Goal: Feedback & Contribution: Submit feedback/report problem

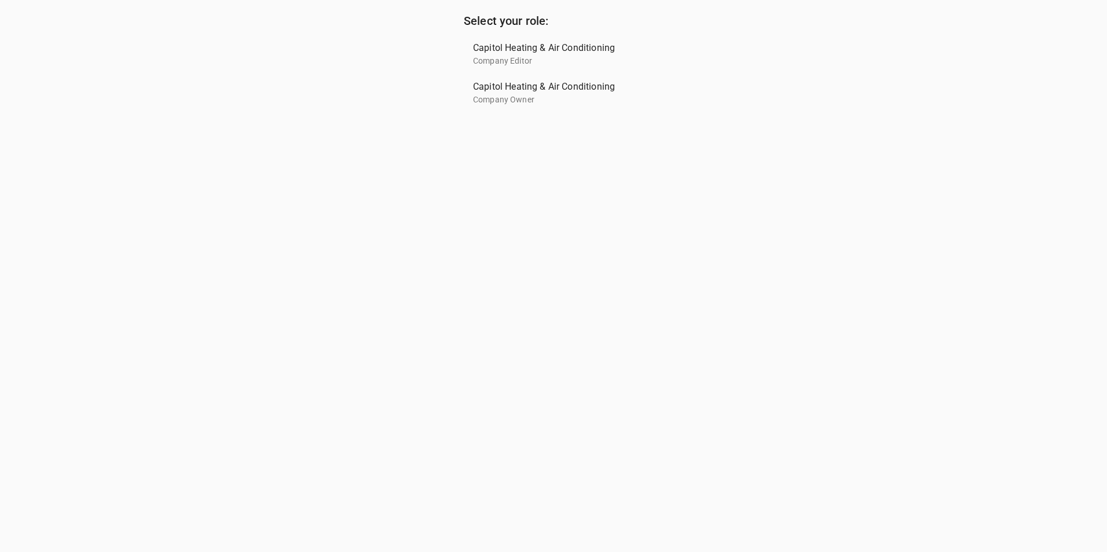
click at [518, 53] on span "Capitol Heating & Air Conditioning" at bounding box center [549, 48] width 152 height 14
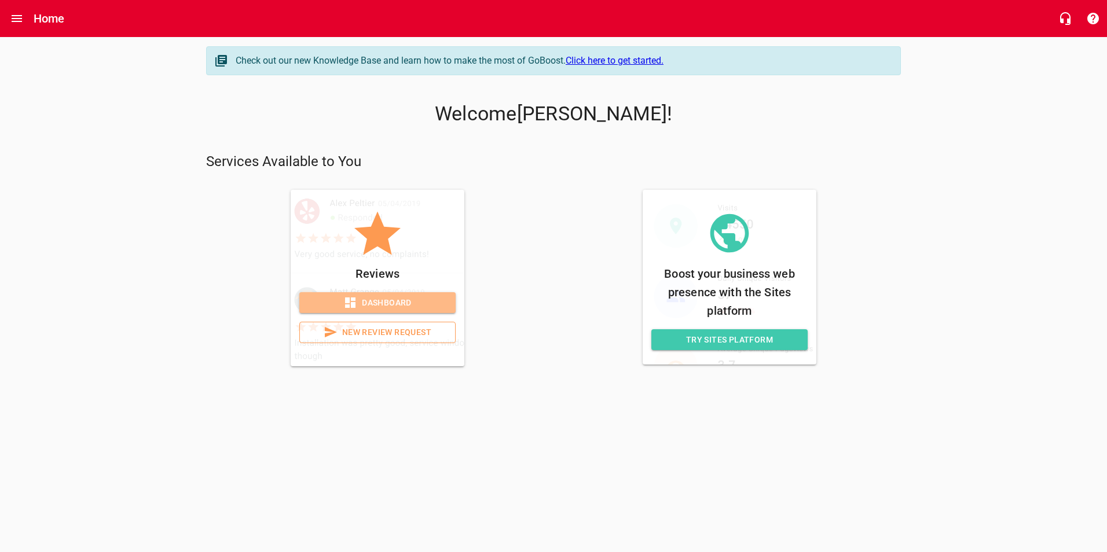
click at [415, 306] on span "Dashboard" at bounding box center [378, 303] width 138 height 14
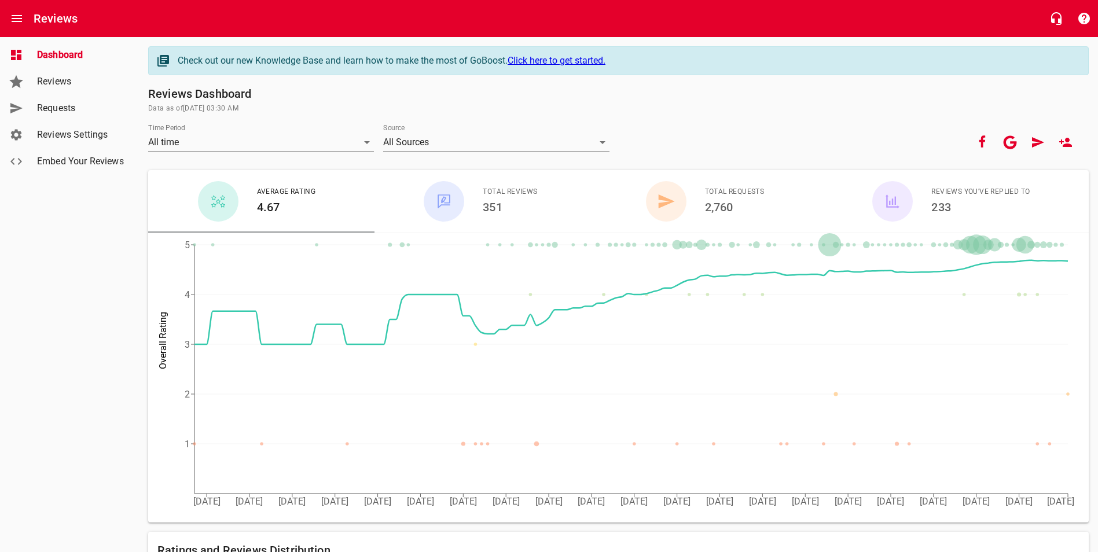
click at [85, 83] on span "Reviews" at bounding box center [81, 82] width 88 height 14
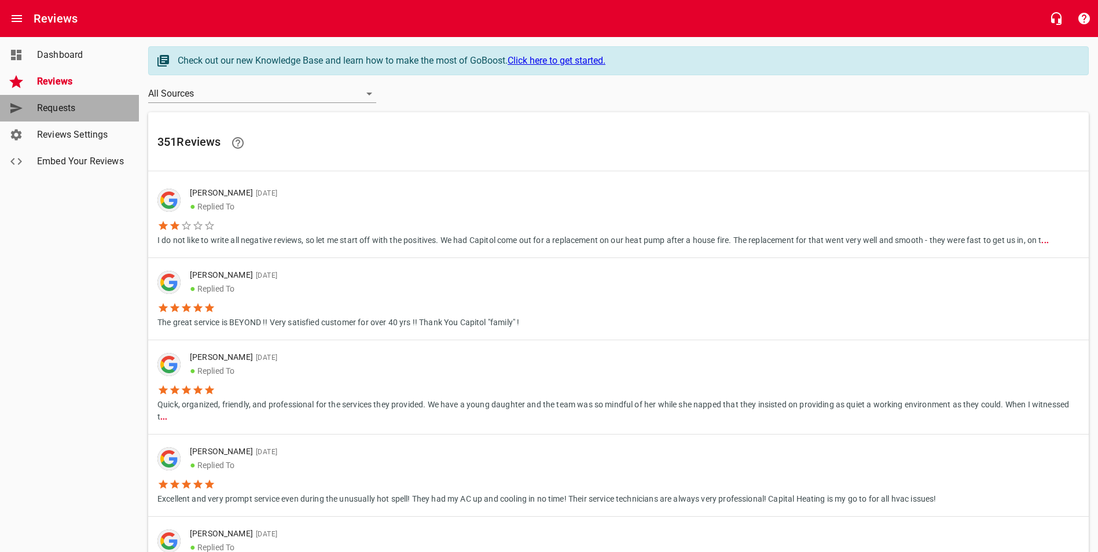
click at [63, 107] on span "Requests" at bounding box center [81, 108] width 88 height 14
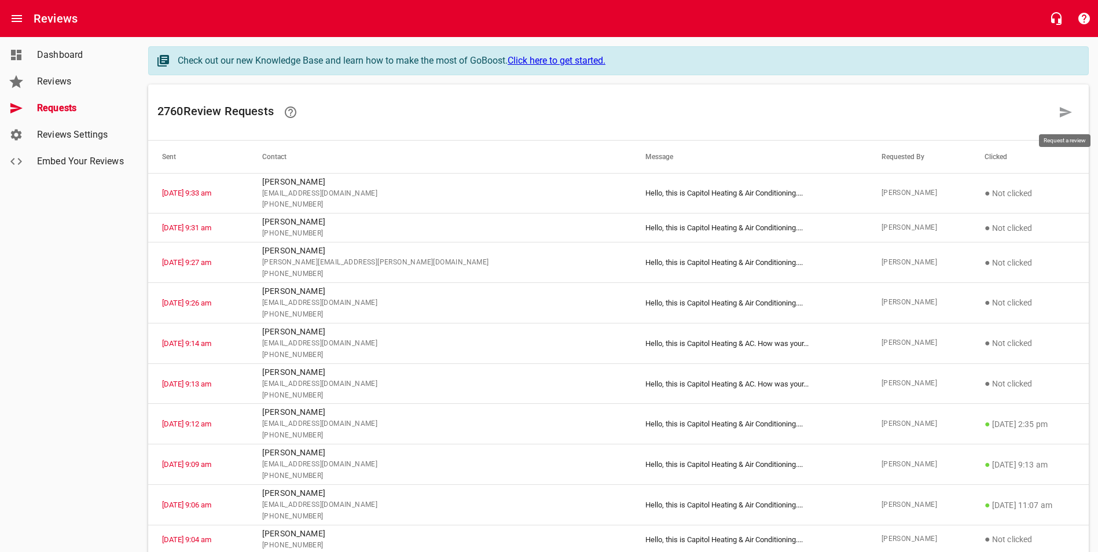
click at [1061, 113] on icon at bounding box center [1066, 112] width 14 height 14
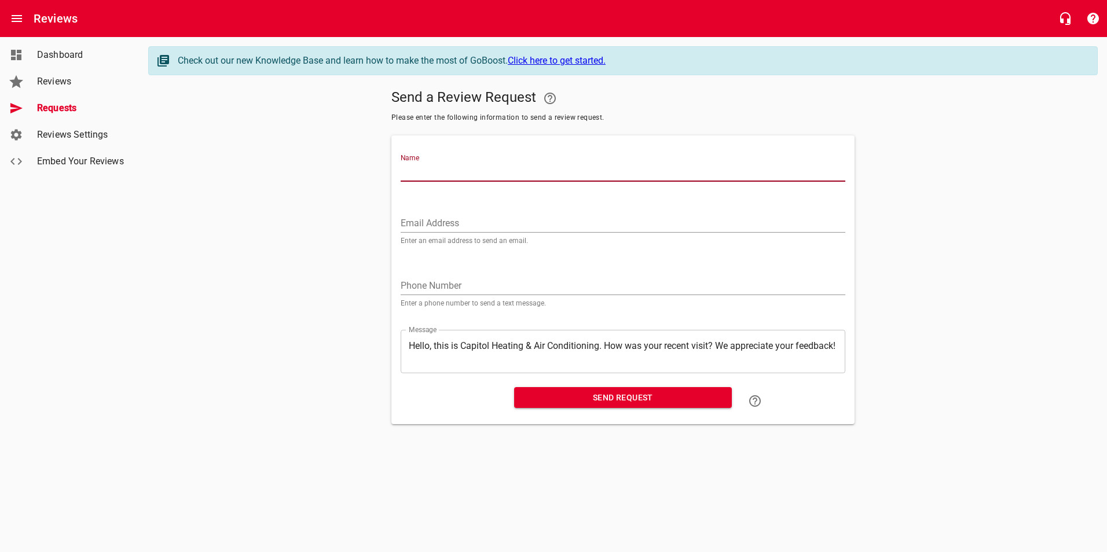
click at [537, 174] on input "Name" at bounding box center [623, 172] width 445 height 19
type input "[PERSON_NAME]"
click at [446, 227] on input "Email Address" at bounding box center [623, 223] width 445 height 19
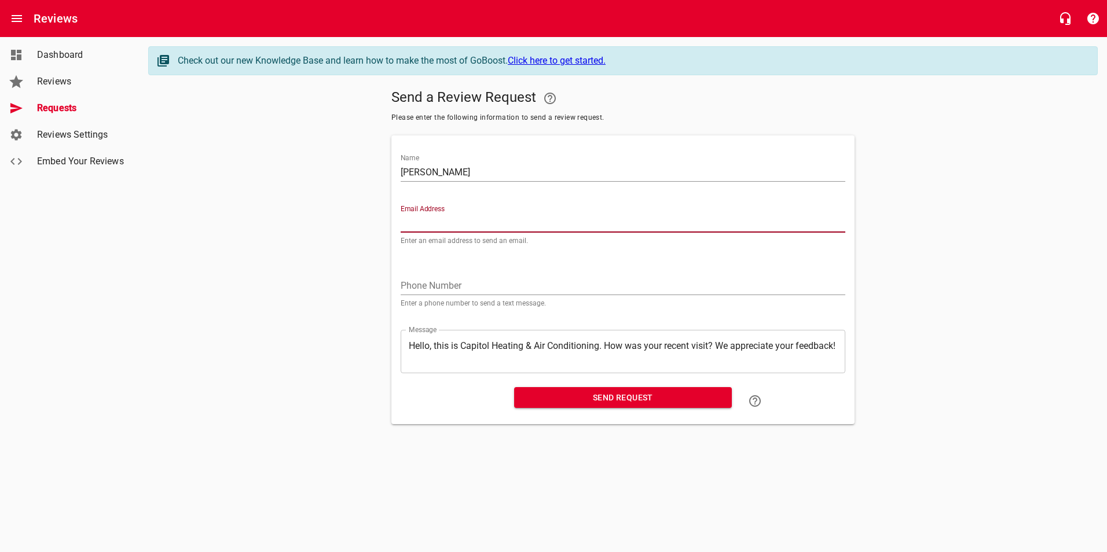
paste input "[EMAIL_ADDRESS][DOMAIN_NAME]"
type input "[EMAIL_ADDRESS][DOMAIN_NAME]"
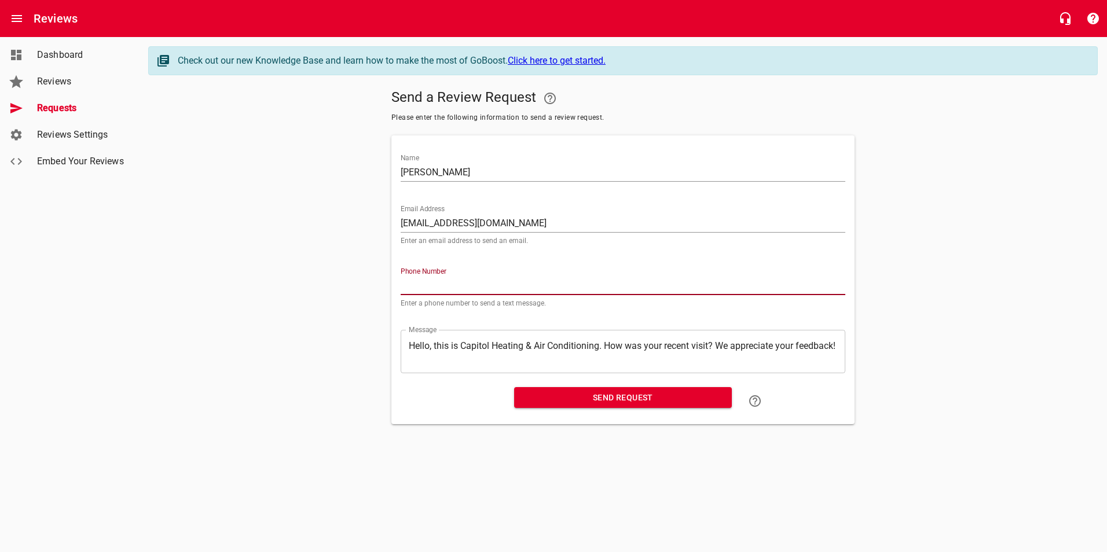
click at [406, 285] on input "tel" at bounding box center [623, 286] width 445 height 19
paste input "402416"
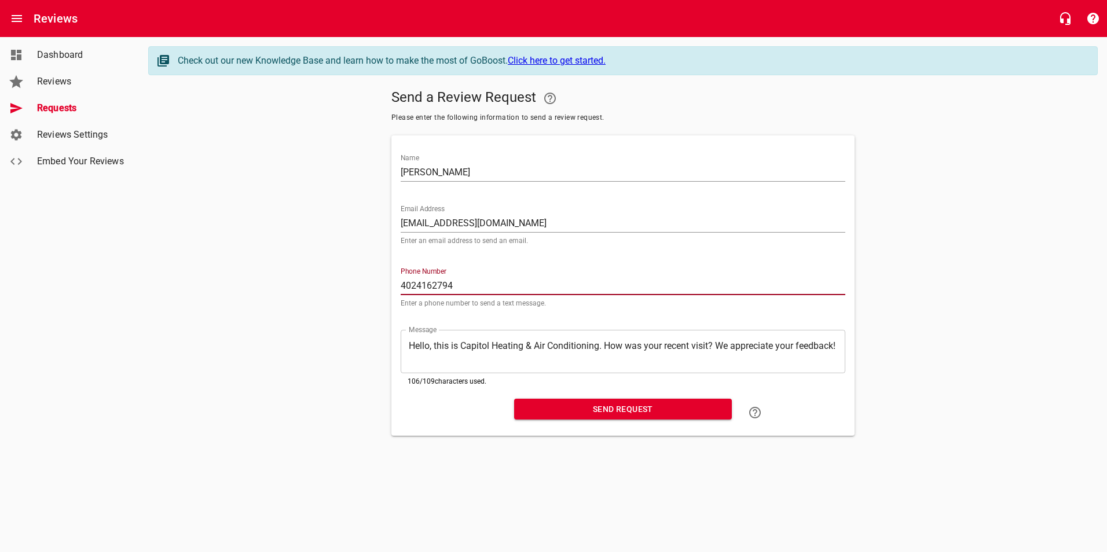
type input "4024162794"
click at [587, 404] on span "Send Request" at bounding box center [622, 409] width 199 height 14
